Goal: Find specific page/section: Find specific page/section

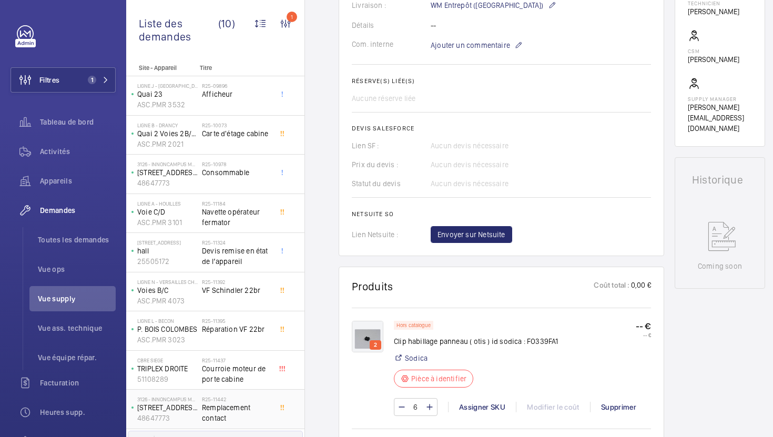
scroll to position [31, 0]
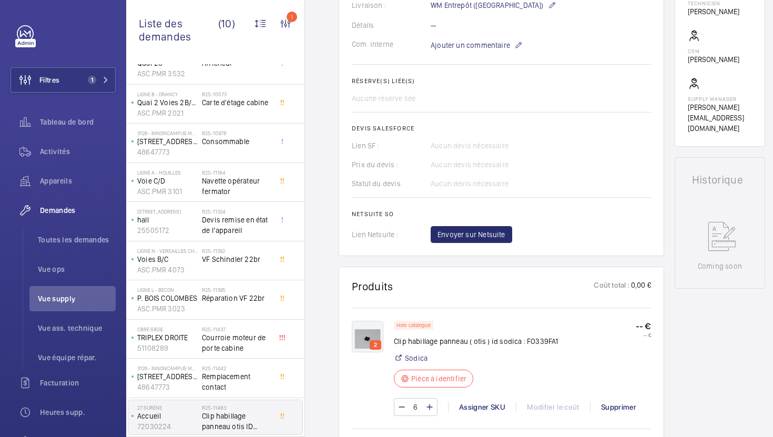
click at [263, 398] on div "27 Surène Accueil 72030224 R25-11483 Clip habillage panneau otis ID SODICA FO33…" at bounding box center [215, 417] width 178 height 39
click at [267, 382] on span "Remplacement contact" at bounding box center [236, 381] width 69 height 21
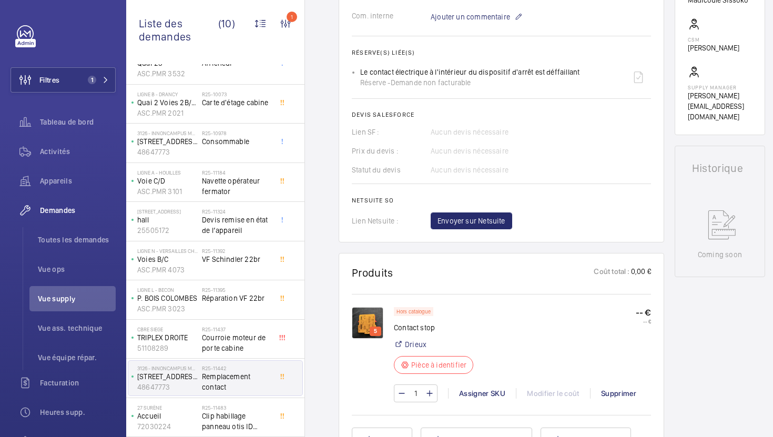
scroll to position [370, 0]
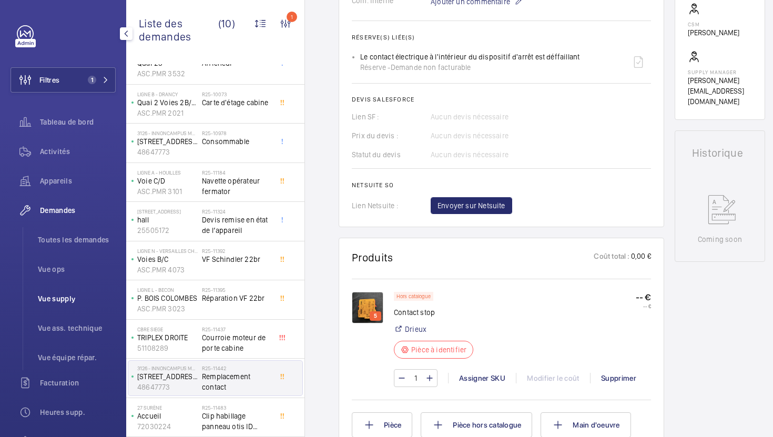
click at [70, 304] on li "Vue supply" at bounding box center [72, 298] width 86 height 25
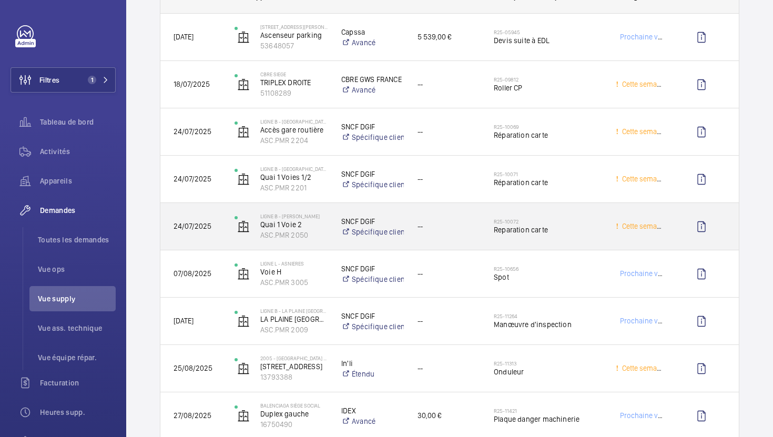
scroll to position [1318, 0]
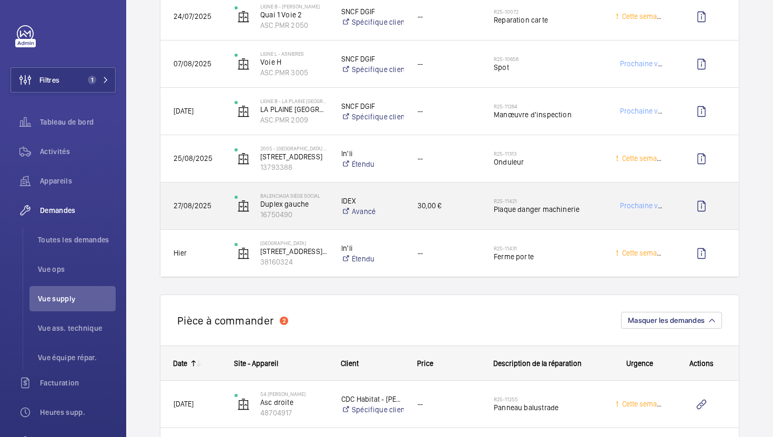
click at [472, 217] on div "30,00 €" at bounding box center [442, 205] width 75 height 33
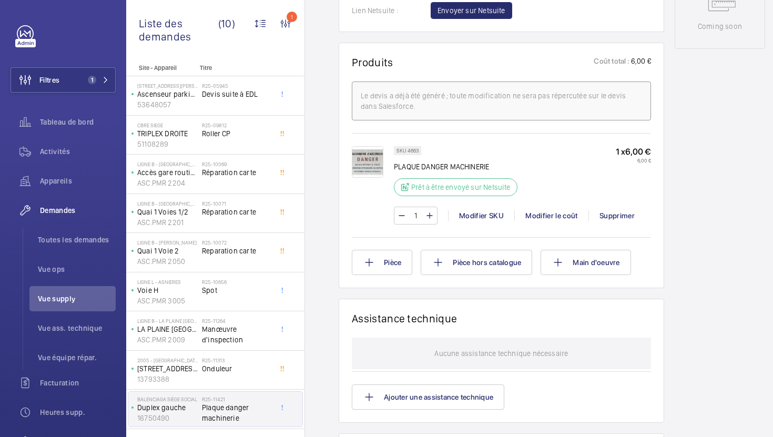
scroll to position [585, 0]
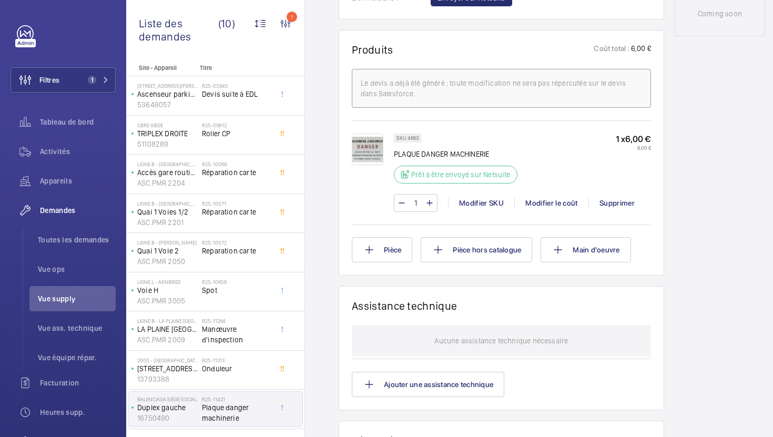
click at [360, 165] on img at bounding box center [368, 150] width 32 height 32
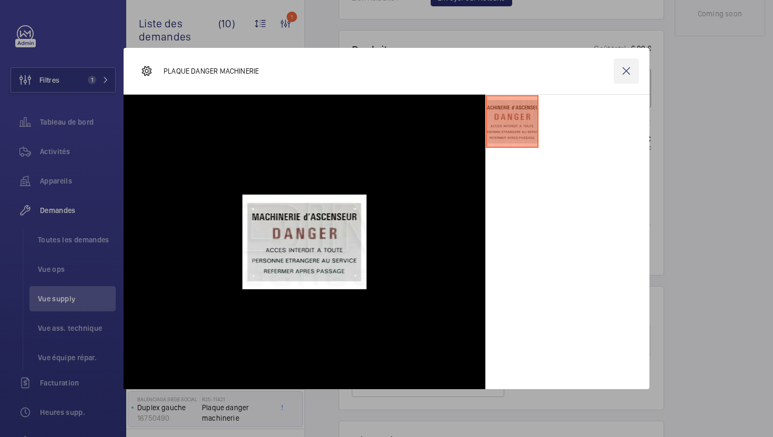
click at [627, 72] on wm-front-icon-button at bounding box center [626, 70] width 25 height 25
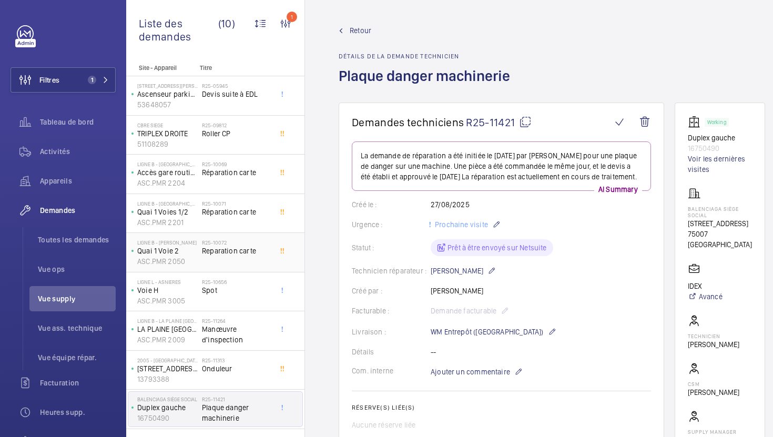
scroll to position [31, 0]
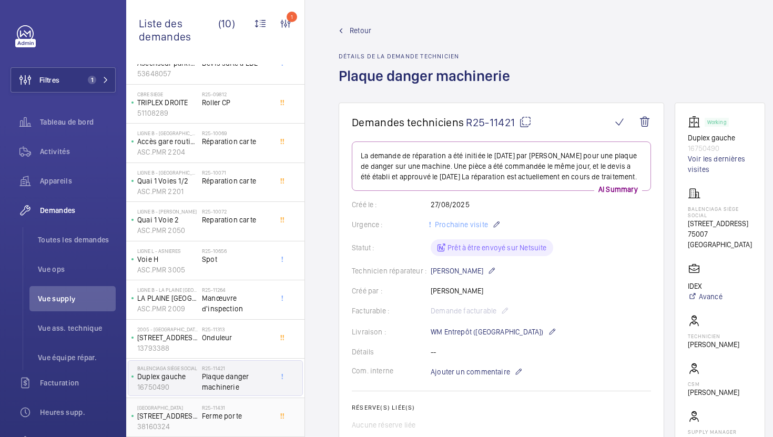
click at [258, 422] on div "R25-11431 Ferme porte" at bounding box center [236, 419] width 69 height 31
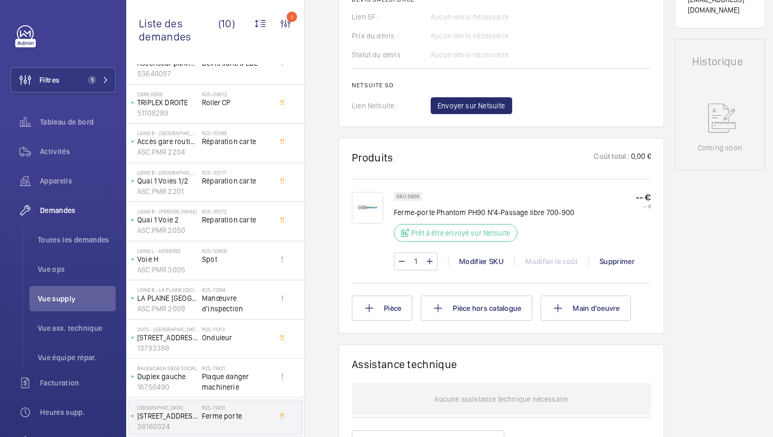
scroll to position [468, 0]
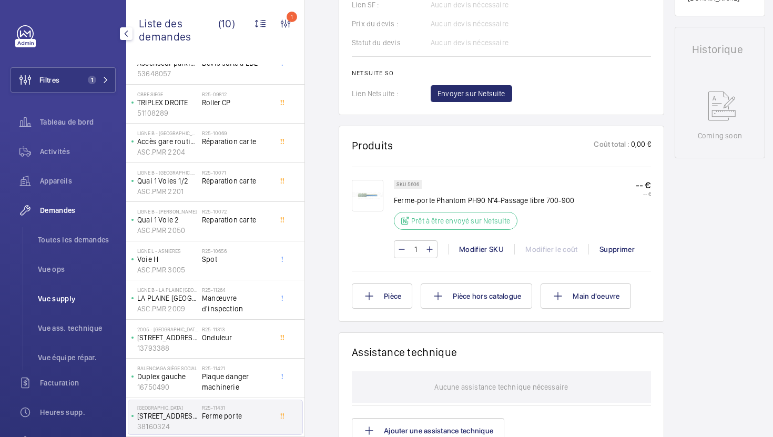
click at [78, 303] on span "Vue supply" at bounding box center [77, 298] width 78 height 11
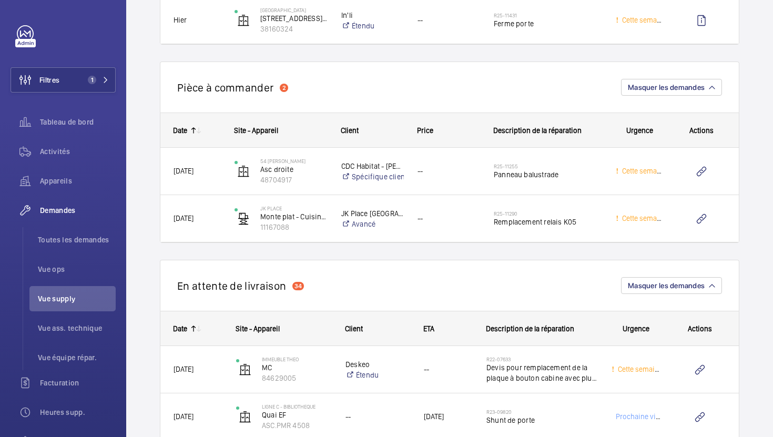
scroll to position [1557, 0]
